Goal: Task Accomplishment & Management: Manage account settings

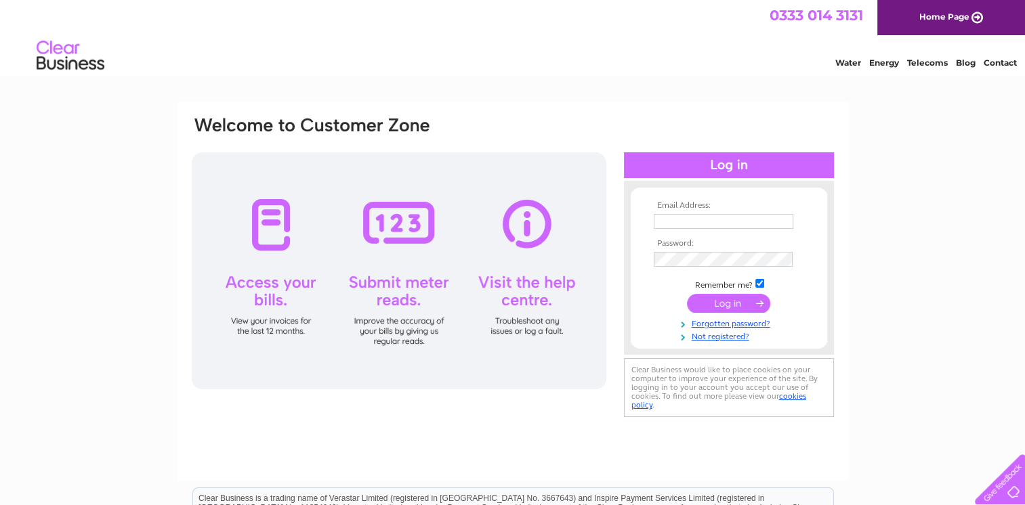
click at [699, 216] on input "text" at bounding box center [724, 221] width 140 height 15
type input "mcleod.whitehouse@btinternet.com"
click at [687, 295] on input "submit" at bounding box center [728, 304] width 83 height 19
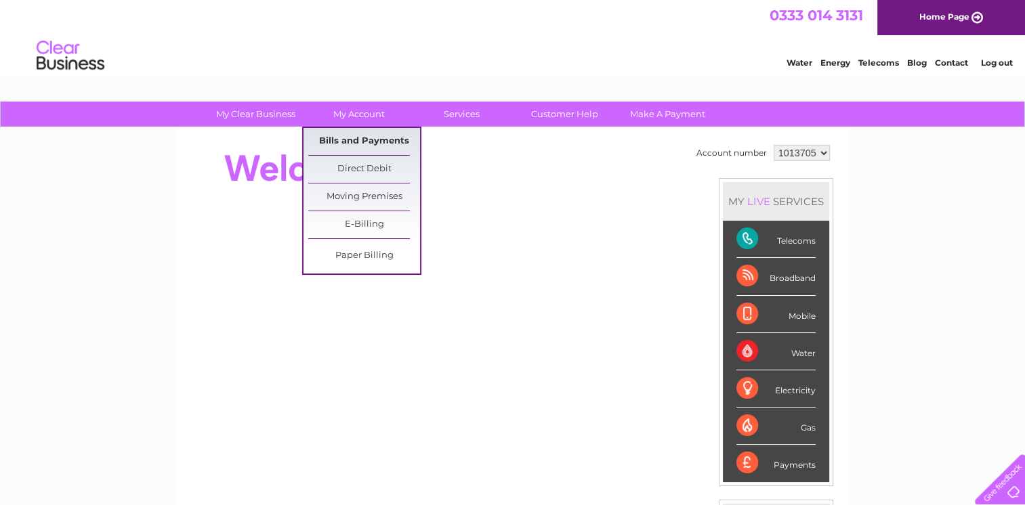
click at [366, 134] on link "Bills and Payments" at bounding box center [364, 141] width 112 height 27
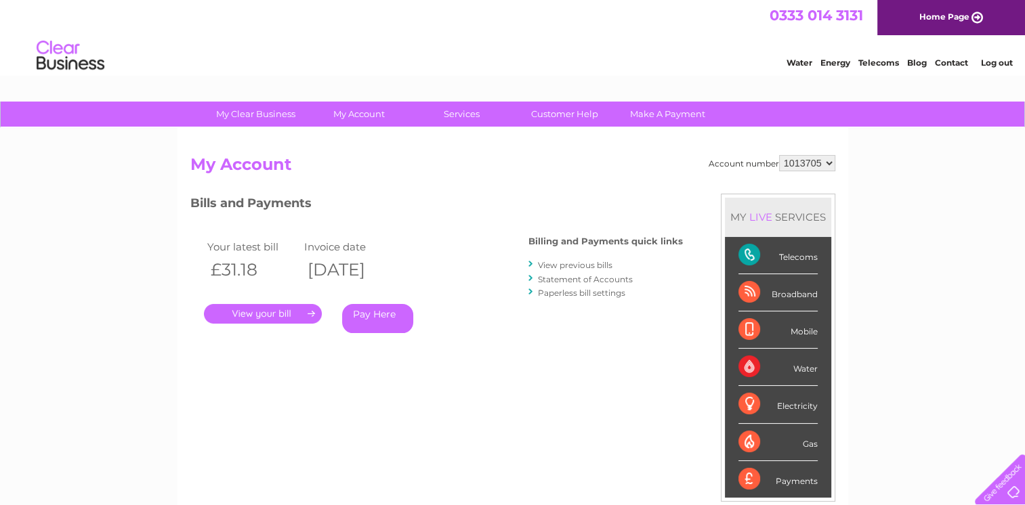
click at [261, 311] on link "." at bounding box center [263, 314] width 118 height 20
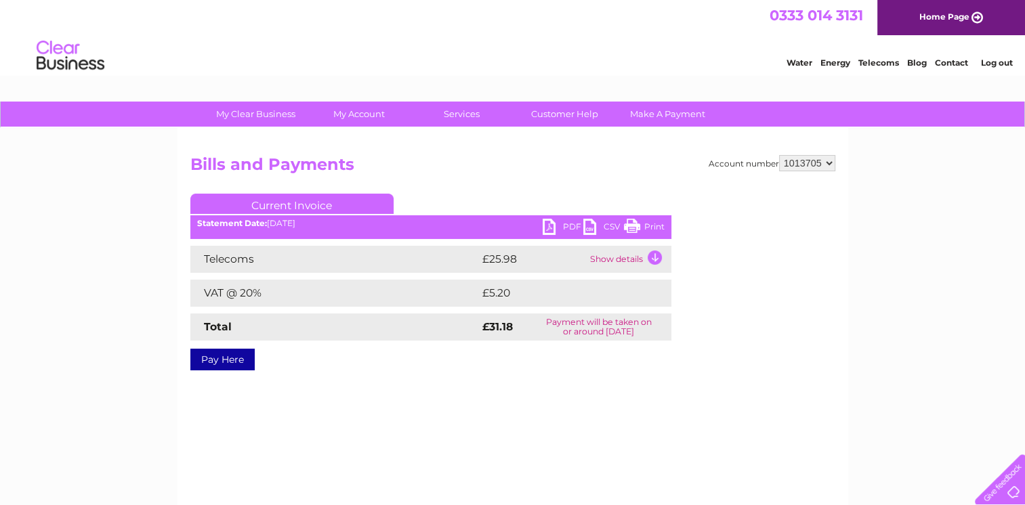
click at [547, 226] on link "PDF" at bounding box center [563, 229] width 41 height 20
click at [997, 64] on link "Log out" at bounding box center [996, 63] width 32 height 10
